Goal: Task Accomplishment & Management: Use online tool/utility

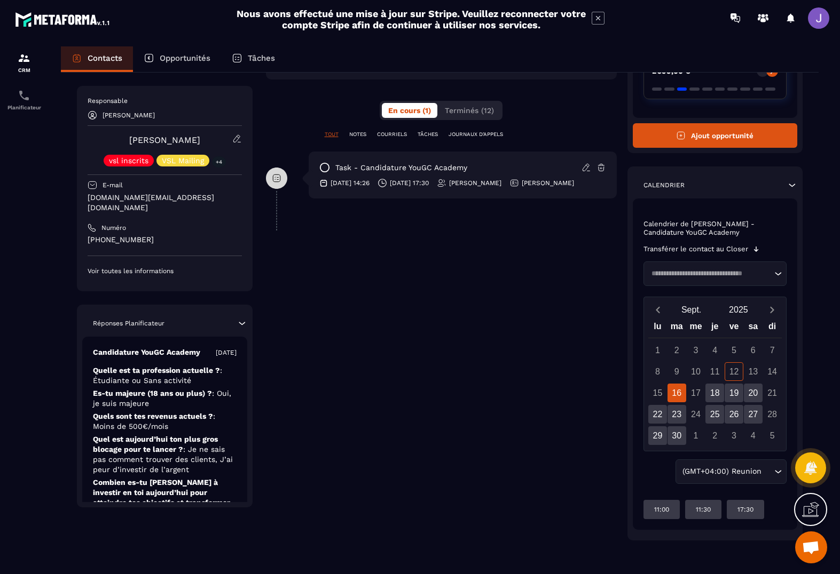
scroll to position [190, 0]
click at [656, 412] on div "22" at bounding box center [657, 414] width 19 height 19
click at [683, 395] on div "16" at bounding box center [676, 393] width 19 height 19
click at [659, 396] on div "15" at bounding box center [657, 393] width 19 height 19
click at [677, 393] on div "16" at bounding box center [676, 393] width 19 height 19
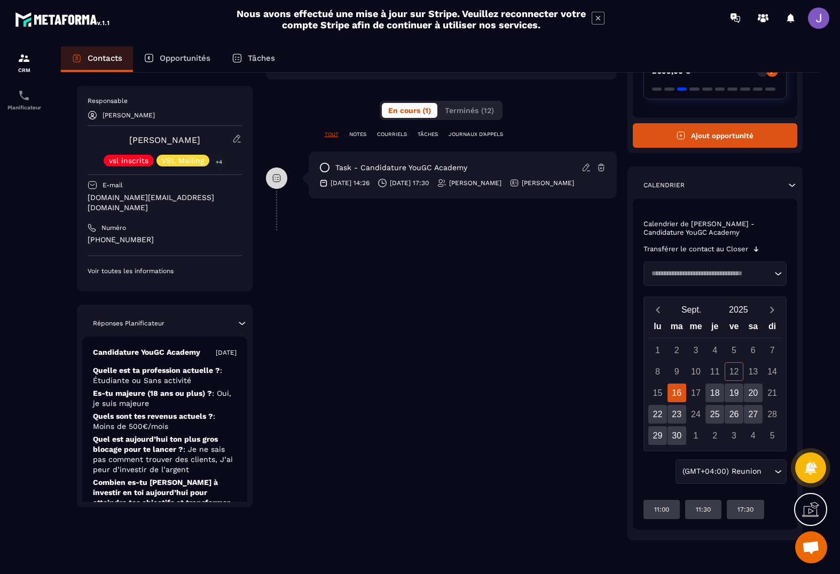
click at [756, 473] on div "(GMT+04:00) Reunion" at bounding box center [725, 472] width 94 height 12
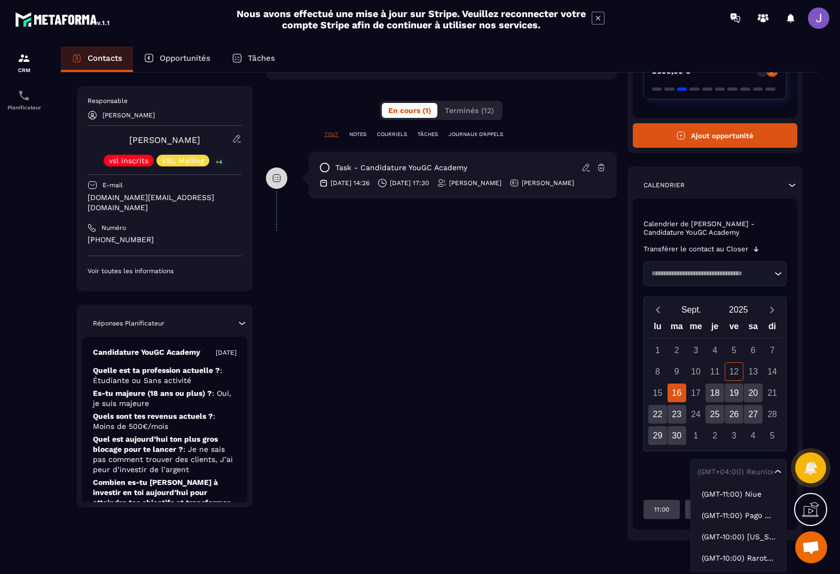
click at [685, 277] on input "Search for option" at bounding box center [709, 273] width 124 height 11
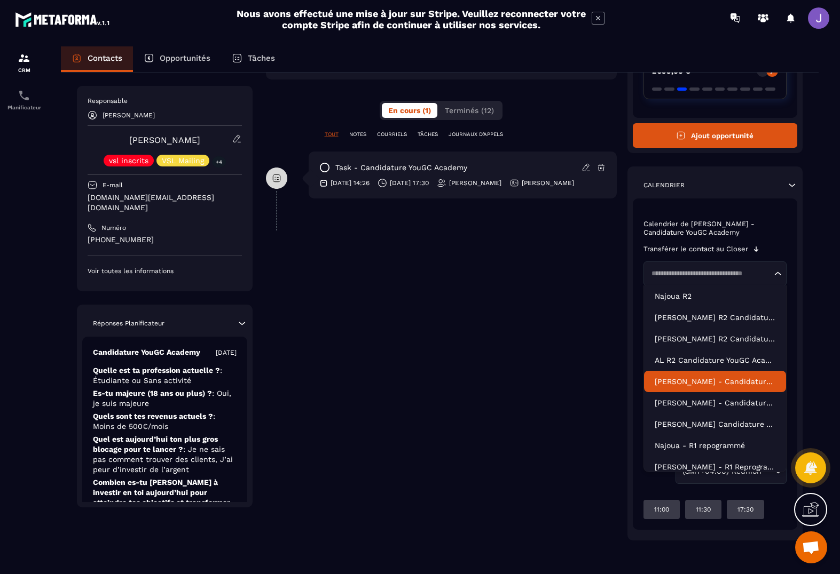
scroll to position [0, 0]
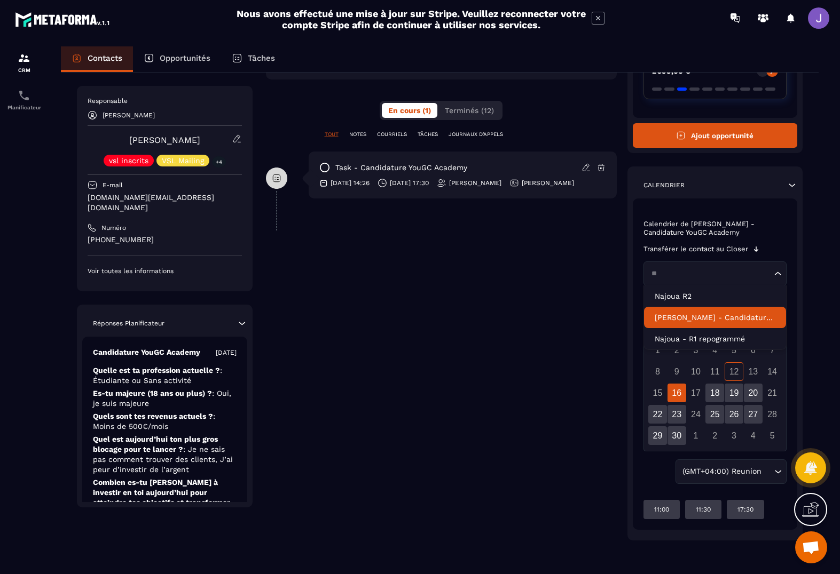
click at [718, 323] on li "[PERSON_NAME] - Candidature YouGC Academy" at bounding box center [715, 317] width 143 height 21
type input "**"
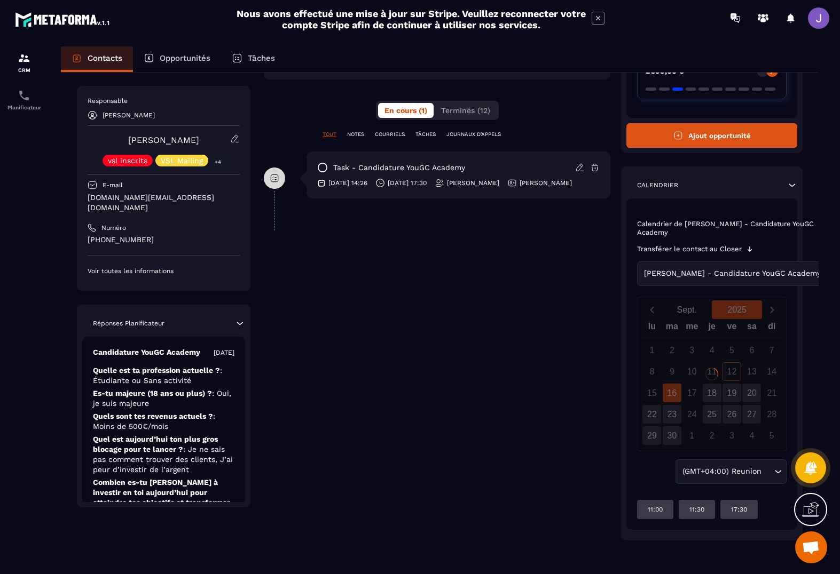
scroll to position [154, 0]
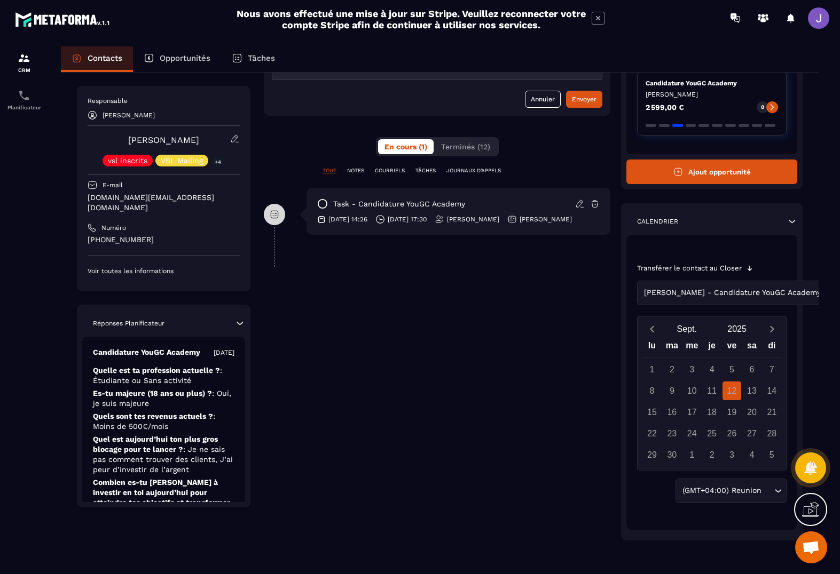
click at [751, 391] on div "13" at bounding box center [751, 391] width 19 height 19
click at [768, 391] on div "14" at bounding box center [771, 391] width 19 height 19
click at [646, 406] on div "15" at bounding box center [651, 412] width 19 height 19
click at [666, 405] on div "16" at bounding box center [671, 412] width 19 height 19
drag, startPoint x: 673, startPoint y: 407, endPoint x: 692, endPoint y: 412, distance: 19.9
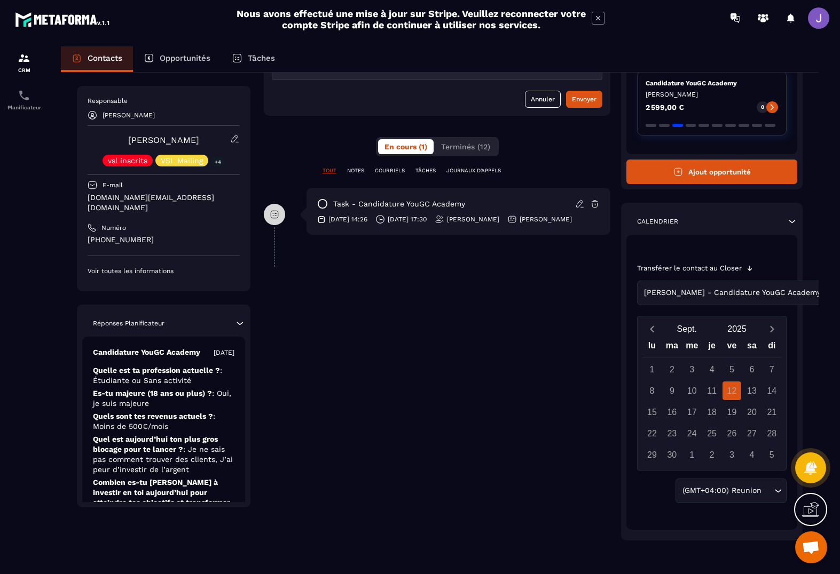
click at [680, 407] on div "16" at bounding box center [671, 412] width 19 height 19
drag, startPoint x: 692, startPoint y: 412, endPoint x: 680, endPoint y: 432, distance: 23.3
click at [691, 419] on div "17" at bounding box center [691, 412] width 19 height 19
click at [680, 432] on div "23" at bounding box center [671, 433] width 19 height 19
click at [674, 432] on div "23" at bounding box center [671, 433] width 19 height 19
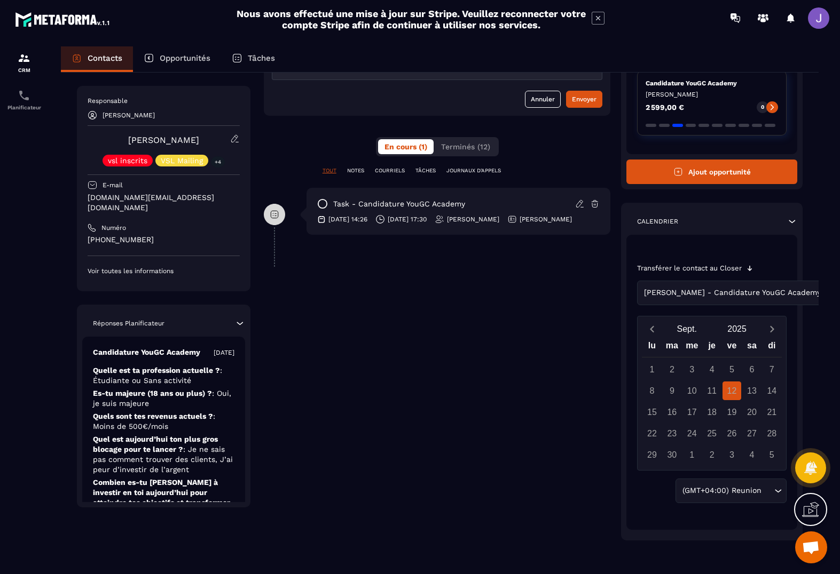
drag, startPoint x: 668, startPoint y: 432, endPoint x: 657, endPoint y: 451, distance: 21.3
click at [667, 434] on div "23" at bounding box center [671, 433] width 19 height 19
click at [650, 414] on div "15" at bounding box center [651, 412] width 19 height 19
click at [655, 447] on div "29" at bounding box center [651, 455] width 19 height 19
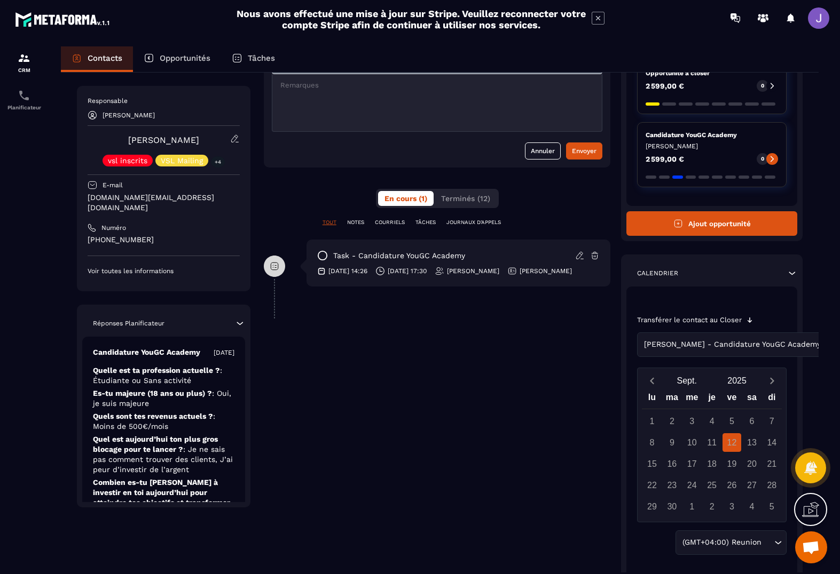
scroll to position [89, 0]
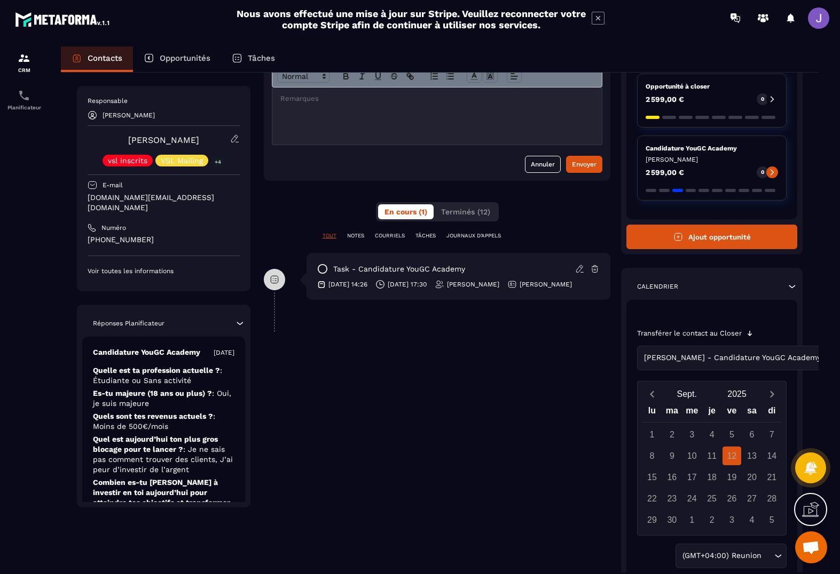
click at [751, 333] on icon at bounding box center [749, 333] width 4 height 5
click at [533, 289] on p "[PERSON_NAME]" at bounding box center [545, 284] width 52 height 9
click at [505, 267] on div "task - Candidature YouGC Academy" at bounding box center [458, 269] width 283 height 11
drag, startPoint x: 407, startPoint y: 268, endPoint x: 461, endPoint y: 271, distance: 54.5
click at [407, 268] on p "task - Candidature YouGC Academy" at bounding box center [399, 269] width 132 height 10
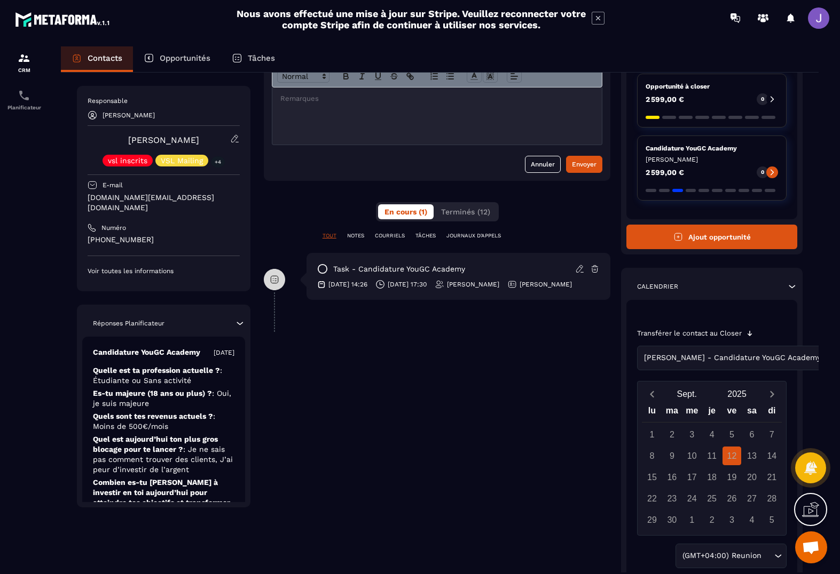
click at [585, 270] on div at bounding box center [587, 269] width 25 height 10
click at [579, 271] on icon at bounding box center [580, 269] width 10 height 10
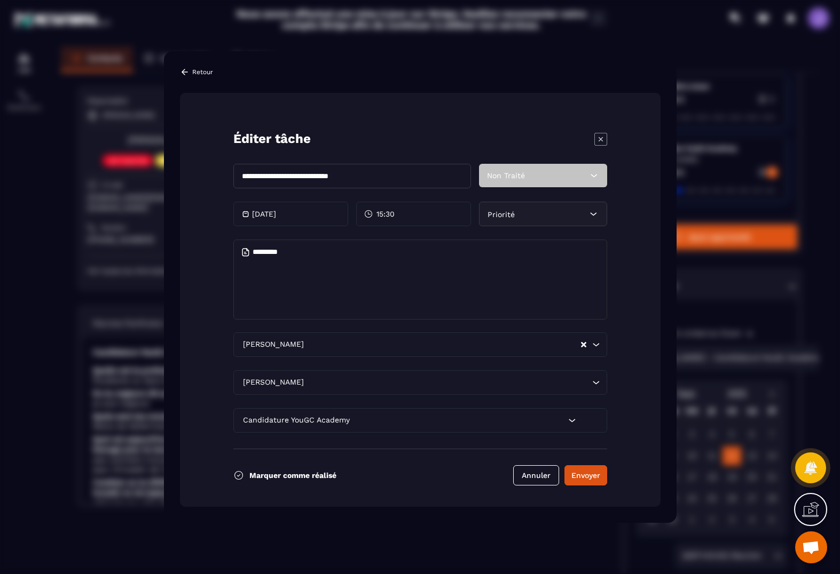
click at [317, 215] on div "[DATE]" at bounding box center [290, 214] width 115 height 25
